Goal: Information Seeking & Learning: Learn about a topic

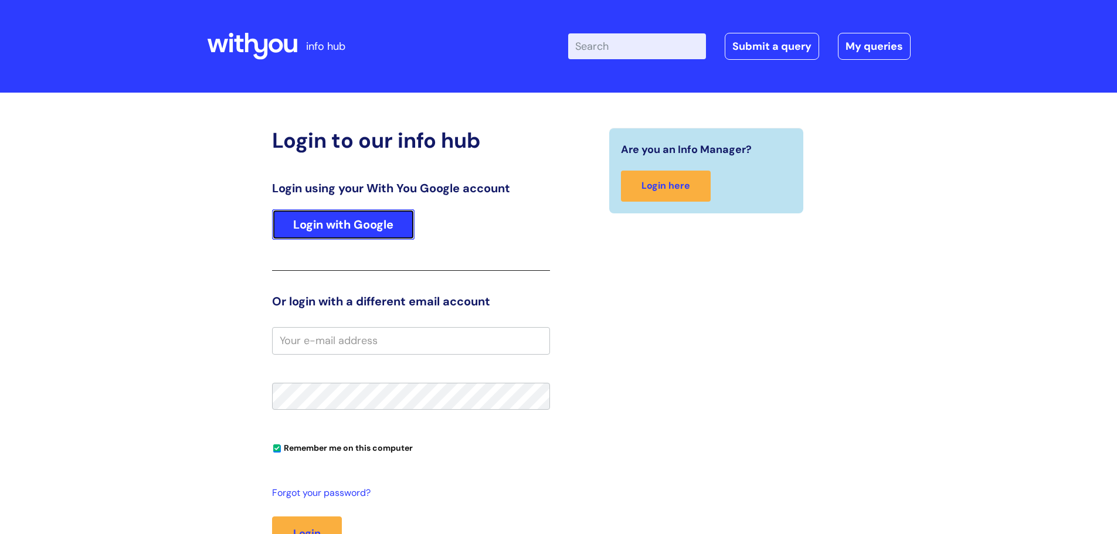
drag, startPoint x: 113, startPoint y: 0, endPoint x: 337, endPoint y: 226, distance: 318.3
click at [337, 226] on link "Login with Google" at bounding box center [343, 224] width 142 height 30
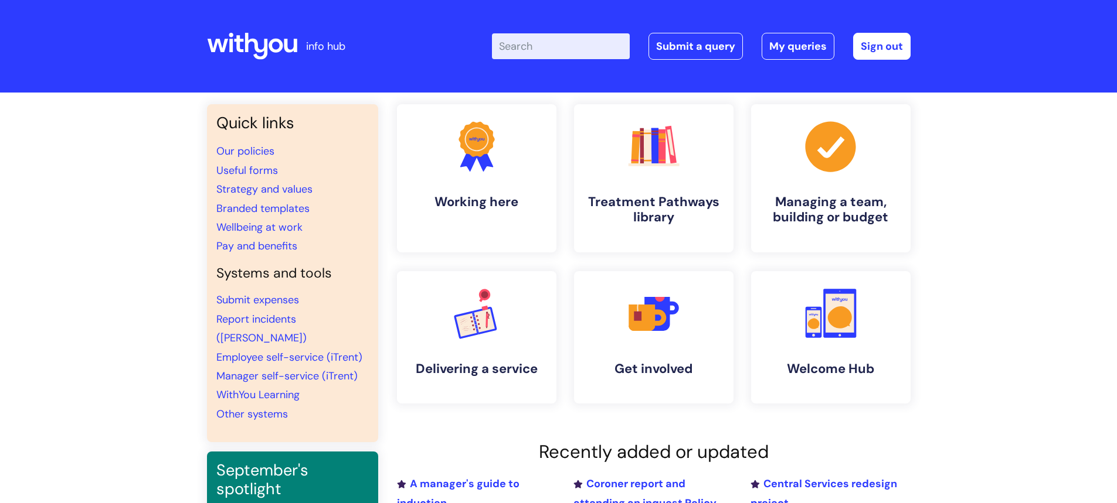
click at [560, 39] on input "Enter your search term here..." at bounding box center [561, 46] width 138 height 26
type input "signature"
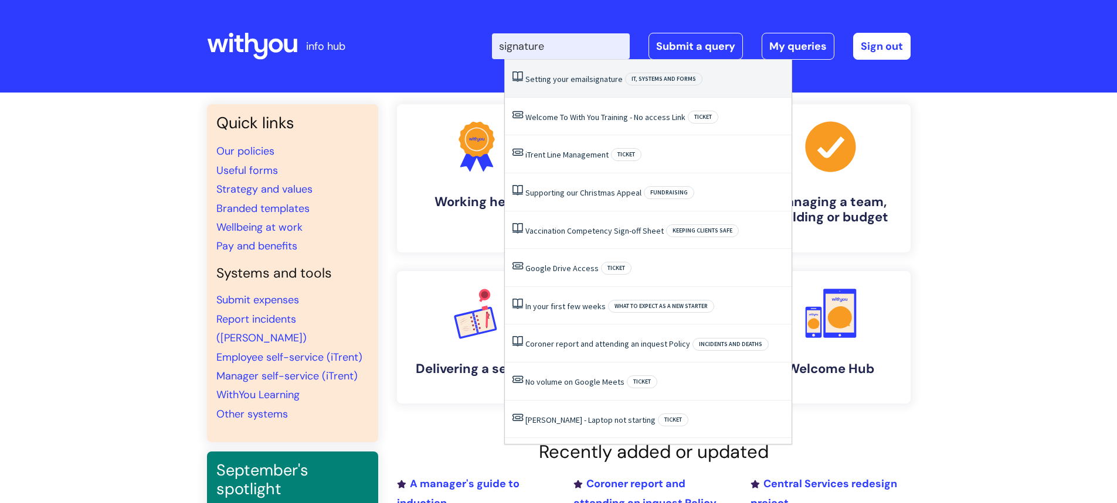
click at [576, 80] on link "Setting your email signature" at bounding box center [573, 79] width 97 height 11
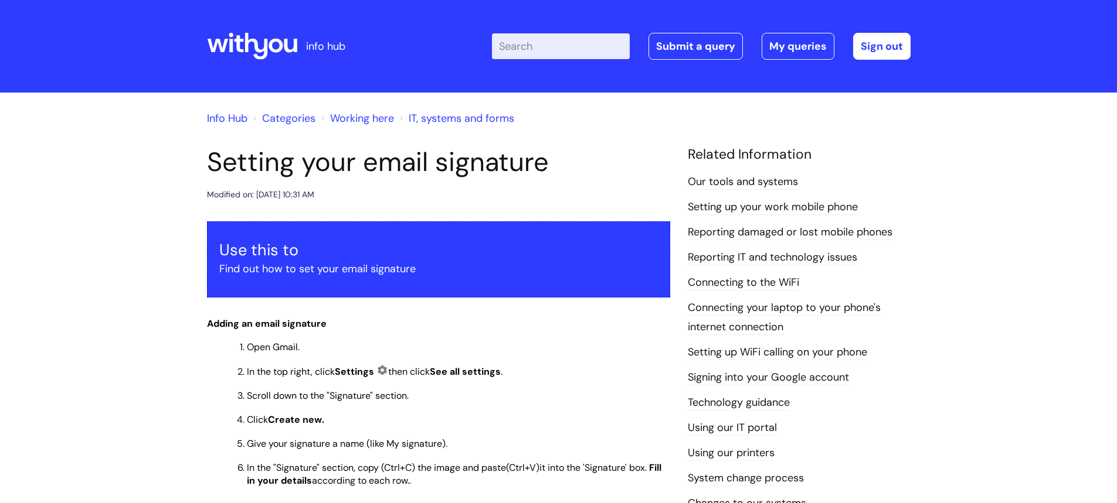
click at [263, 24] on div at bounding box center [252, 46] width 90 height 46
click at [266, 35] on icon at bounding box center [252, 46] width 90 height 28
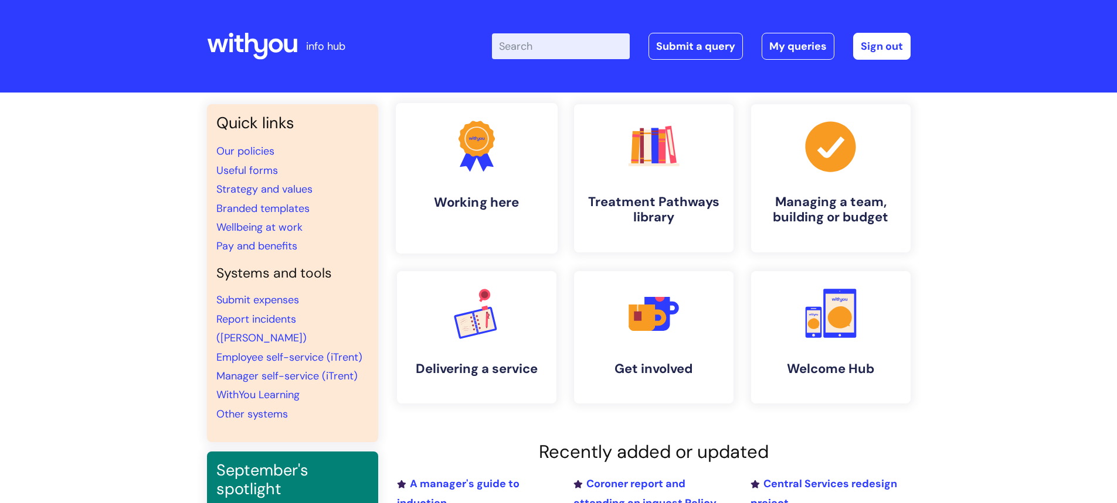
click at [502, 172] on icon ".cls-1{fill:#f89b22;}.cls-1,.cls-2,.cls-3{stroke-width:0px;}.cls-2{fill:#2d3cff…" at bounding box center [476, 146] width 58 height 58
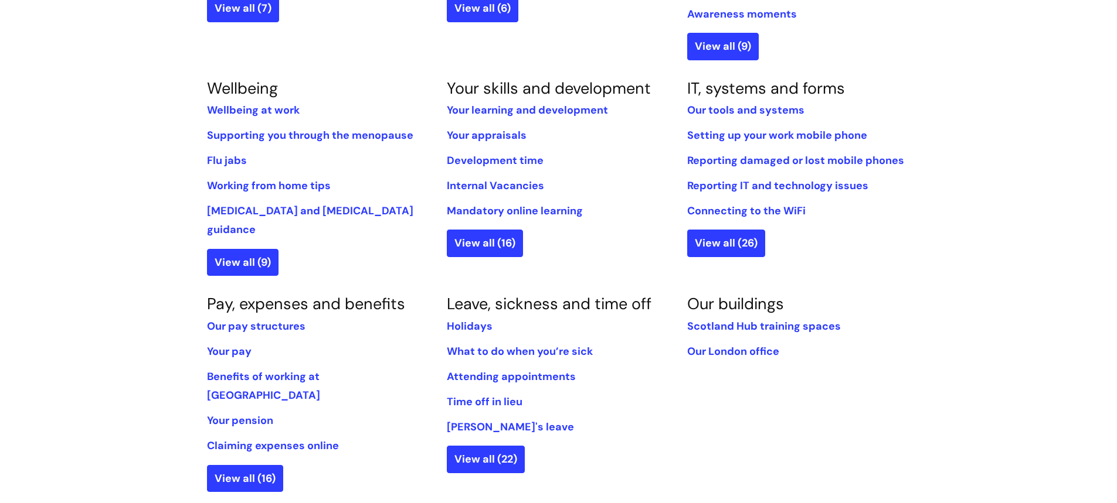
scroll to position [469, 0]
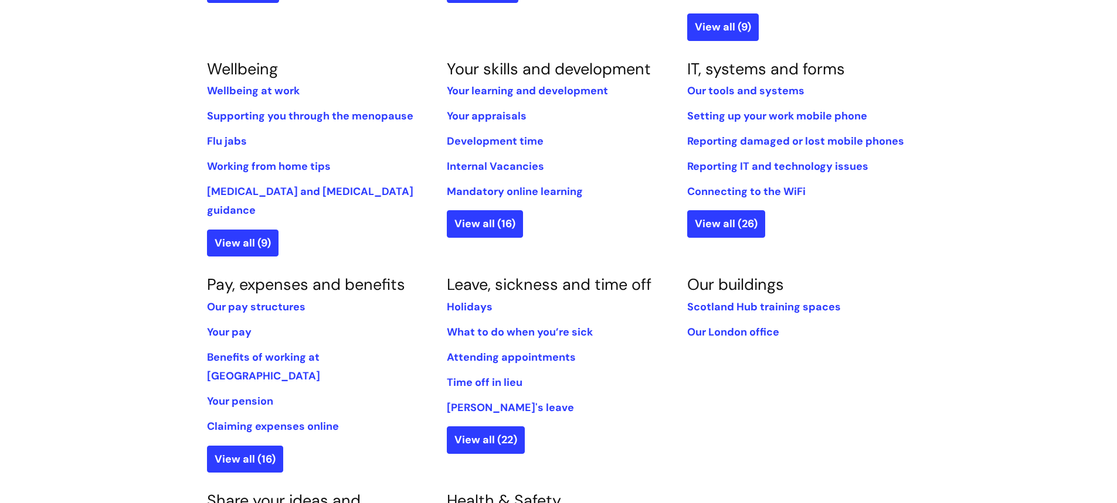
drag, startPoint x: 483, startPoint y: 11, endPoint x: 101, endPoint y: 394, distance: 540.5
click at [101, 394] on div "Info Hub Categories Working here Working here Information for all staff on how …" at bounding box center [558, 196] width 1117 height 1144
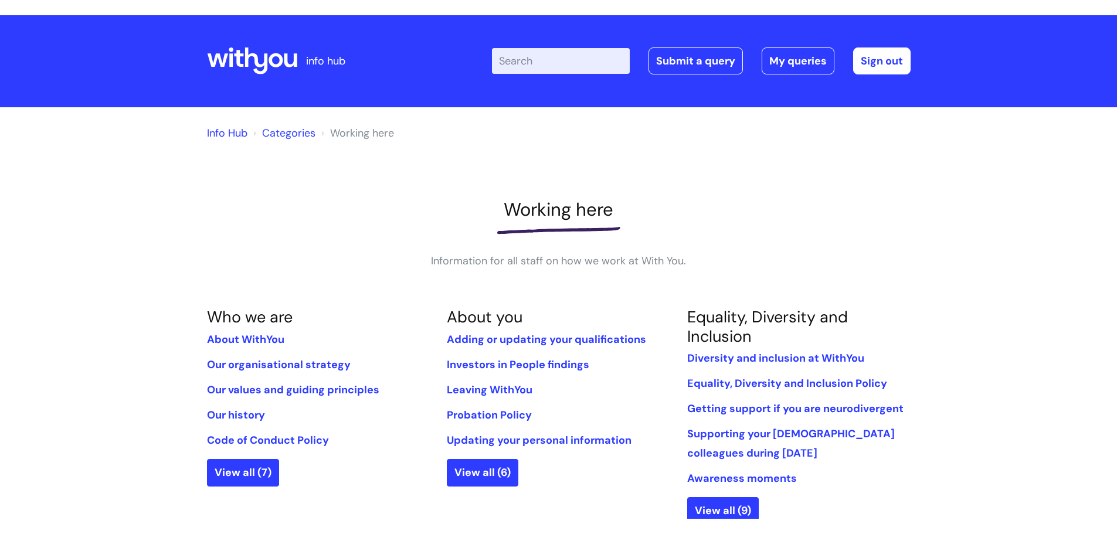
scroll to position [0, 0]
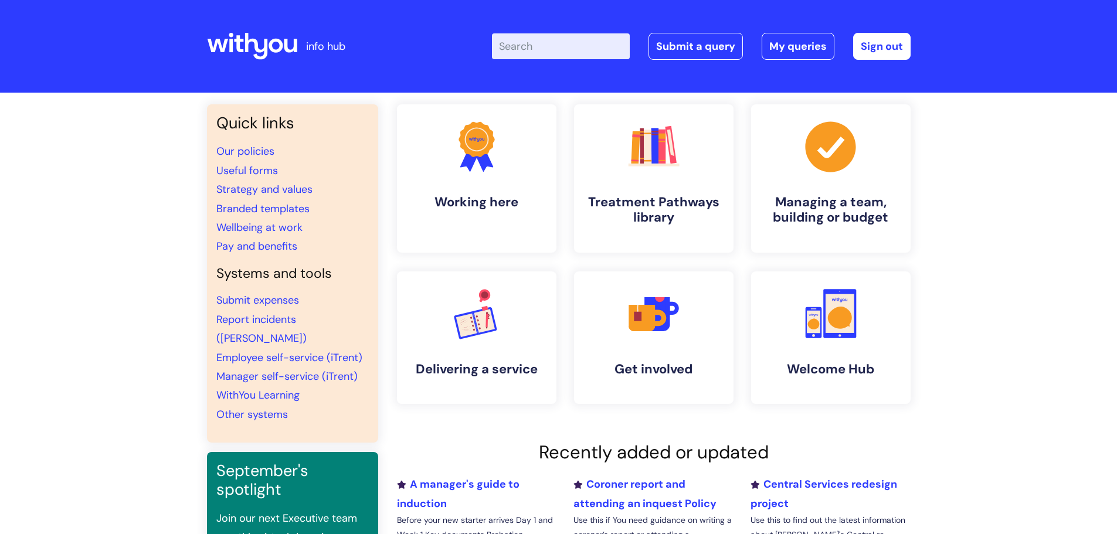
click at [567, 40] on input "Enter your search term here..." at bounding box center [561, 46] width 138 height 26
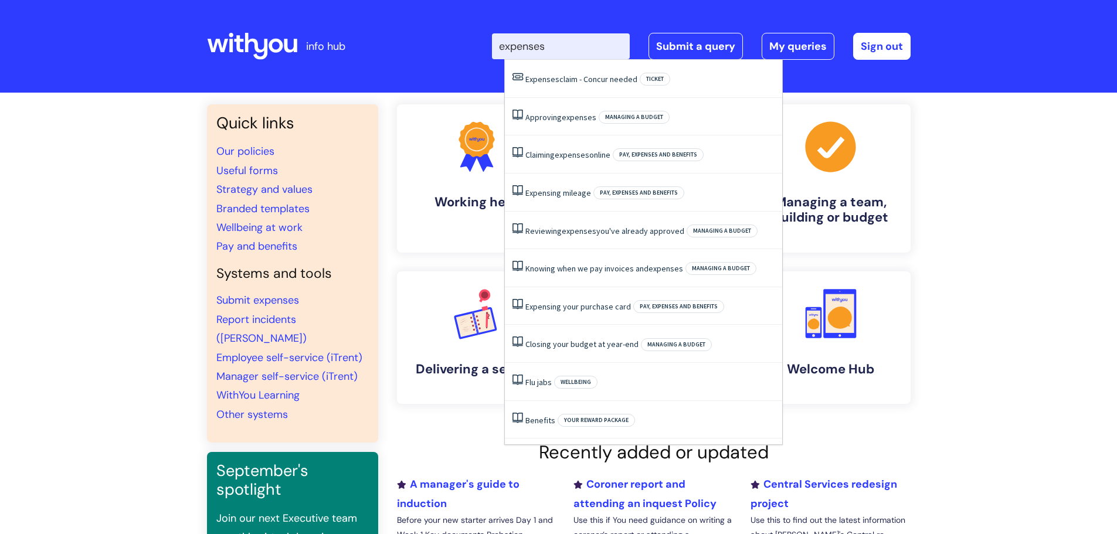
type input "expenses"
click button "Search" at bounding box center [0, 0] width 0 height 0
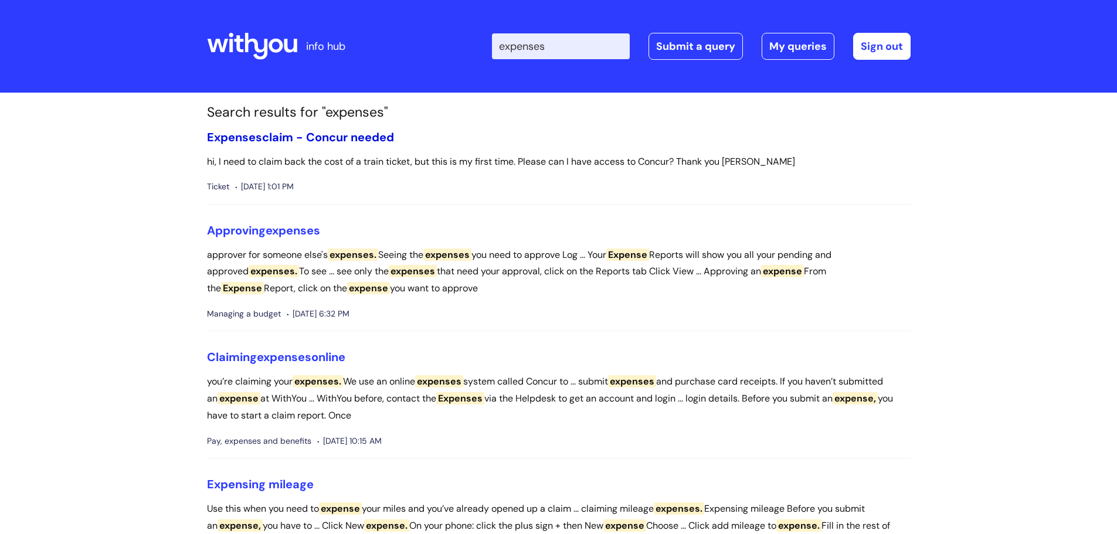
click at [309, 131] on link "Expenses claim - Concur needed" at bounding box center [300, 137] width 187 height 15
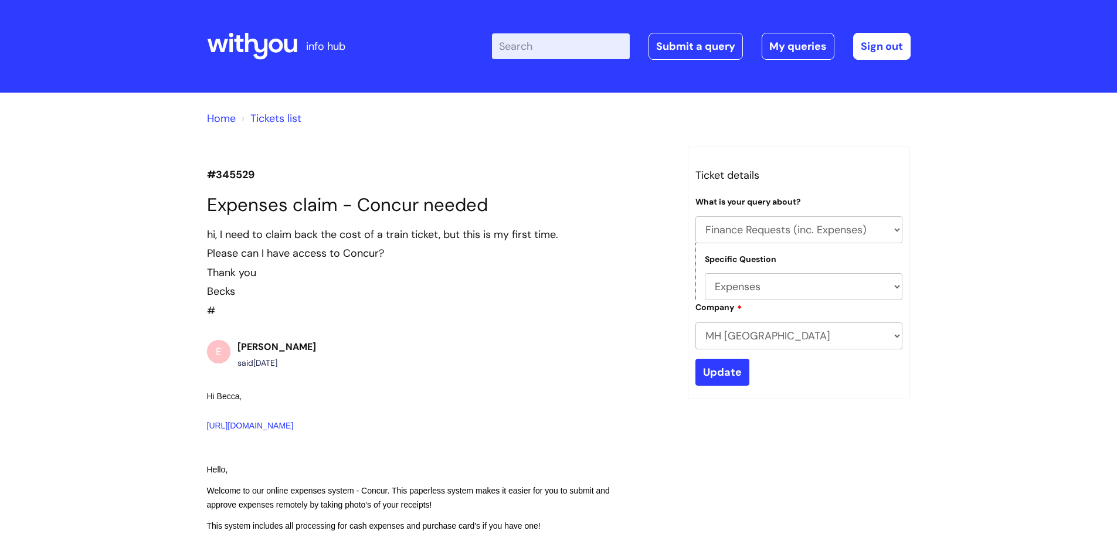
select select "Finance Requests (inc. Expenses)"
select select "Expenses"
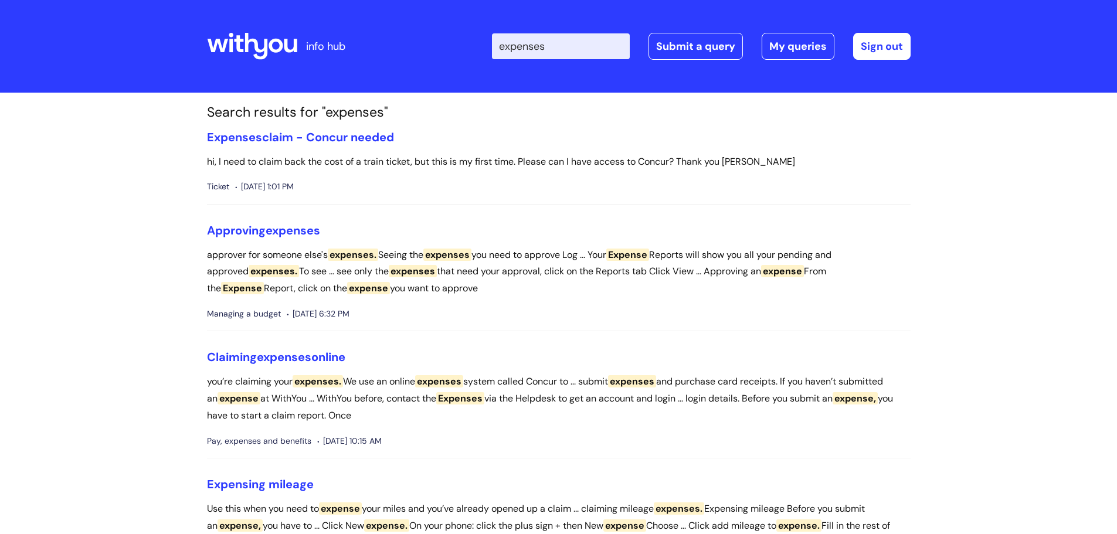
scroll to position [59, 0]
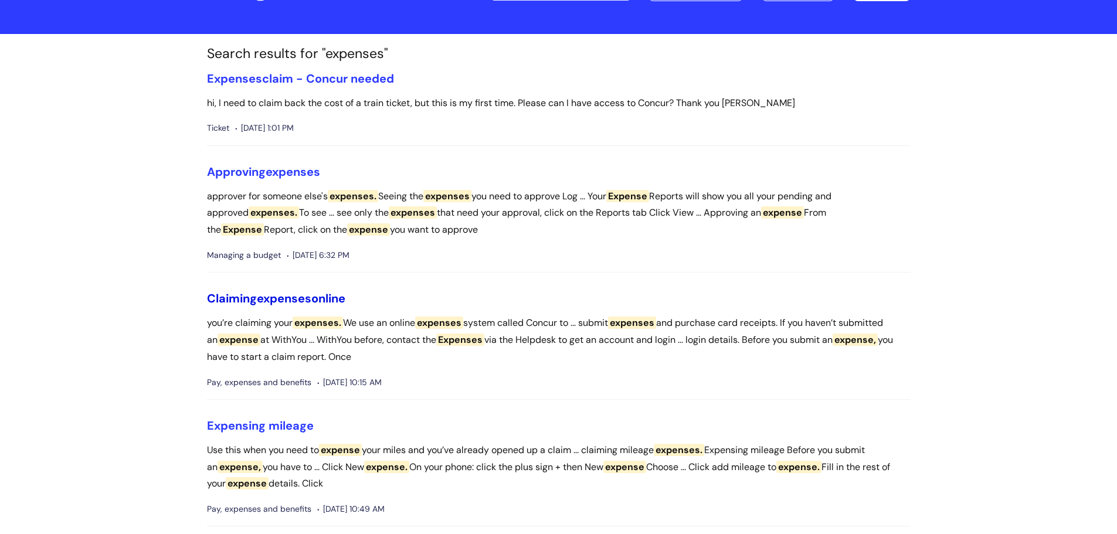
click at [297, 294] on span "expenses" at bounding box center [284, 298] width 55 height 15
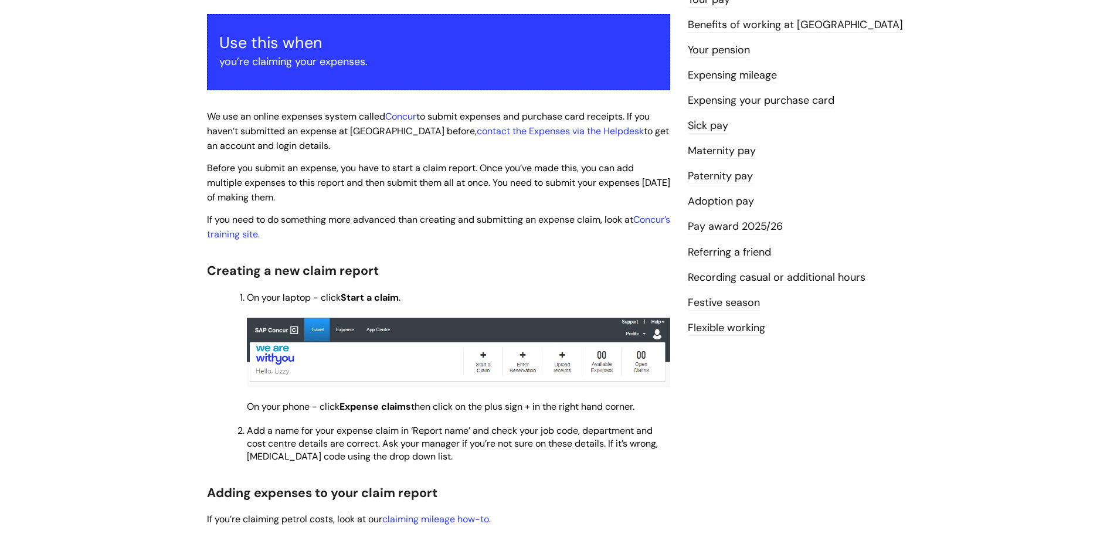
scroll to position [176, 0]
